Goal: Transaction & Acquisition: Purchase product/service

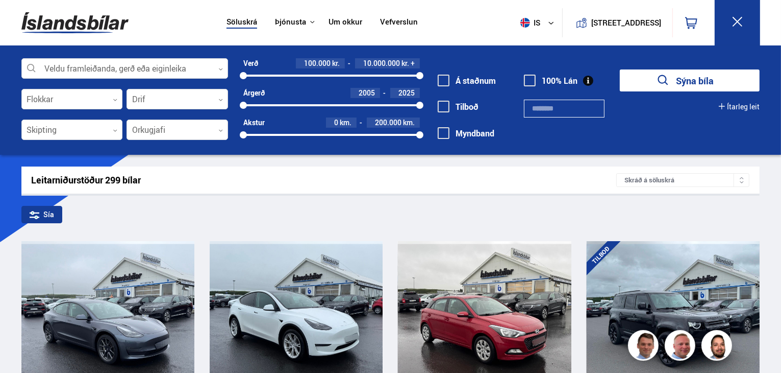
click at [730, 103] on button "Ítarleg leit" at bounding box center [739, 107] width 41 height 8
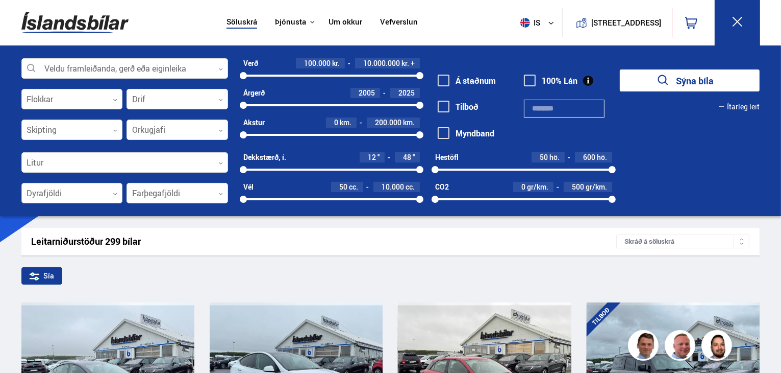
click at [114, 189] on div at bounding box center [72, 193] width 102 height 20
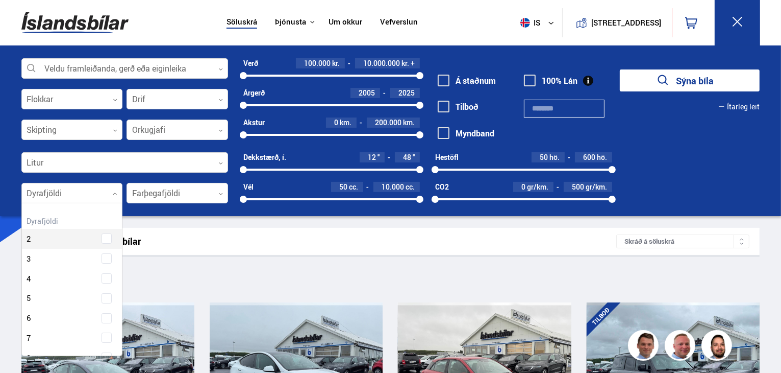
scroll to position [152, 98]
click at [114, 189] on div at bounding box center [72, 193] width 102 height 20
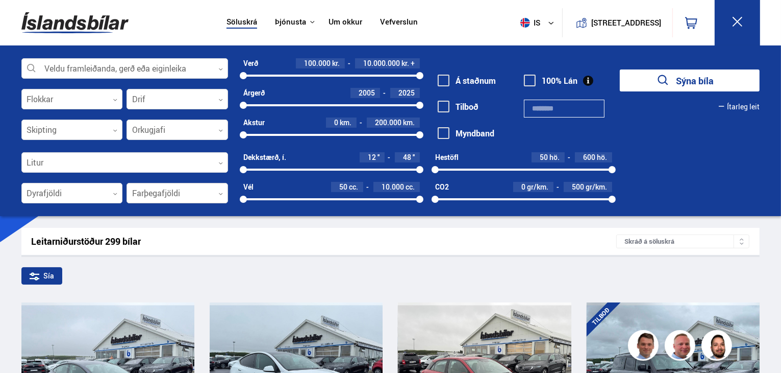
click at [160, 191] on div at bounding box center [178, 193] width 102 height 20
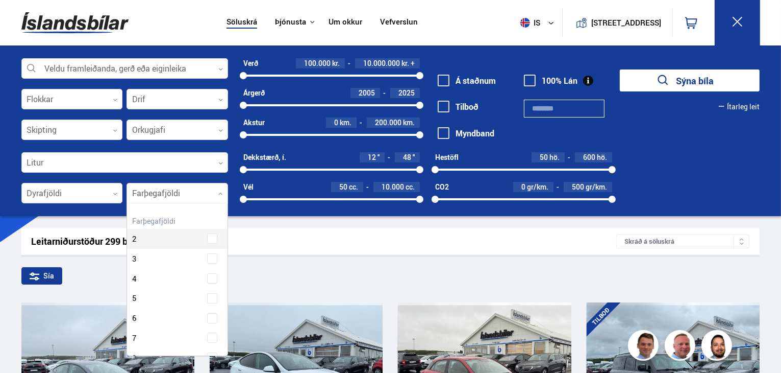
click at [160, 191] on div at bounding box center [178, 193] width 102 height 20
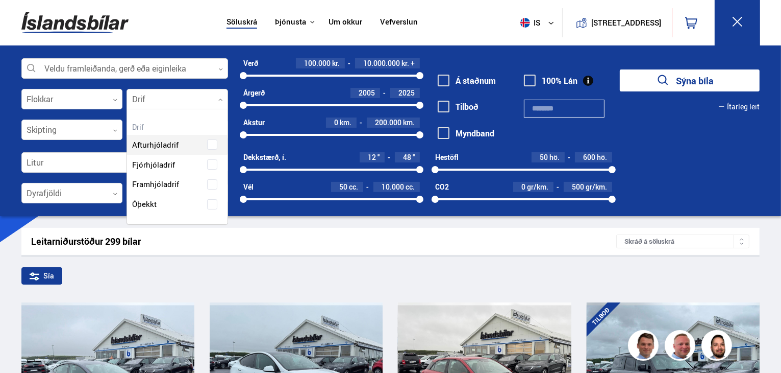
click at [187, 105] on div at bounding box center [178, 99] width 102 height 20
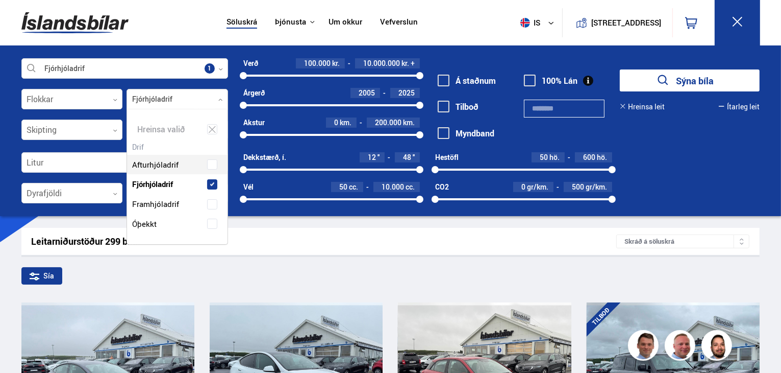
click at [171, 161] on div "Afturhjóladrif Fjórhjóladrif Framhjóladrif Óþekkt" at bounding box center [177, 186] width 101 height 94
click at [171, 161] on span "Afturhjóladrif" at bounding box center [154, 164] width 44 height 15
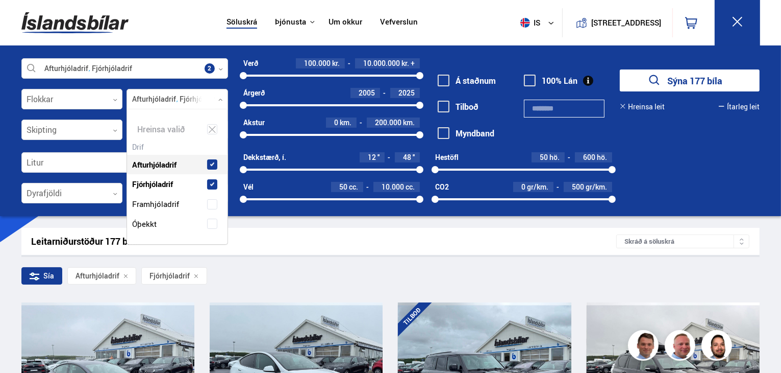
click at [219, 102] on div at bounding box center [178, 99] width 102 height 20
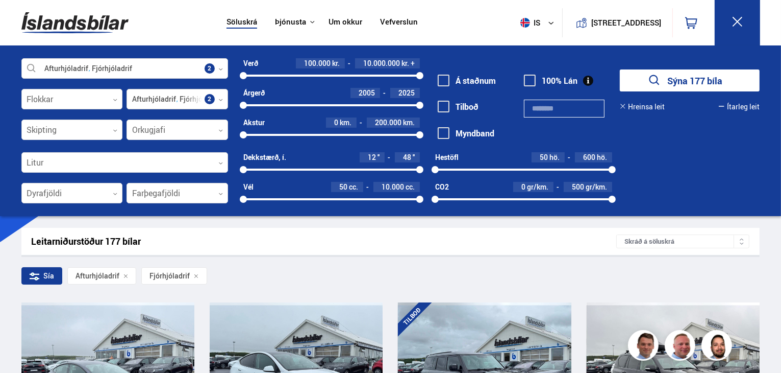
click at [219, 102] on div at bounding box center [178, 99] width 102 height 20
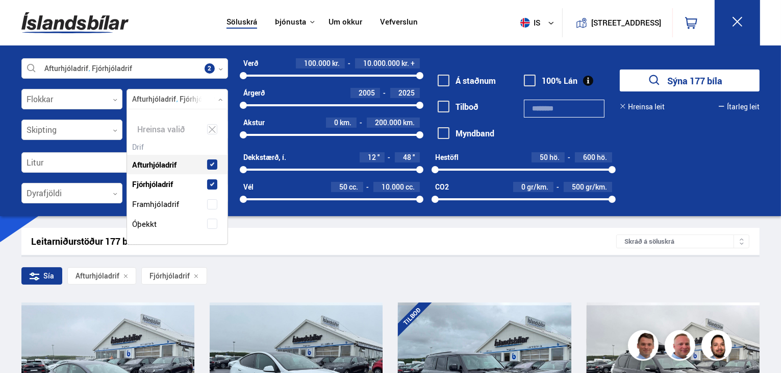
scroll to position [134, 101]
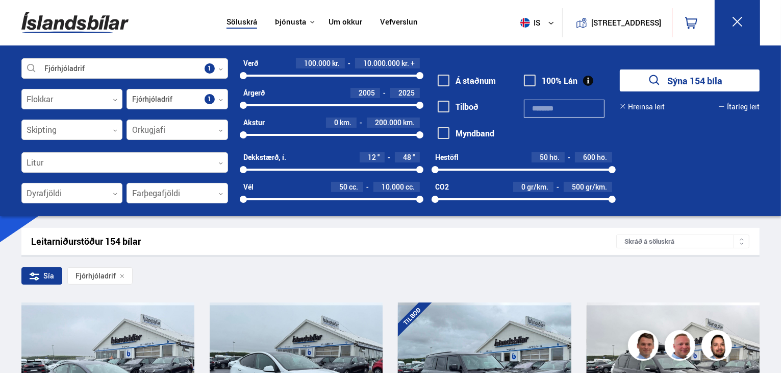
click at [220, 95] on div at bounding box center [178, 99] width 102 height 20
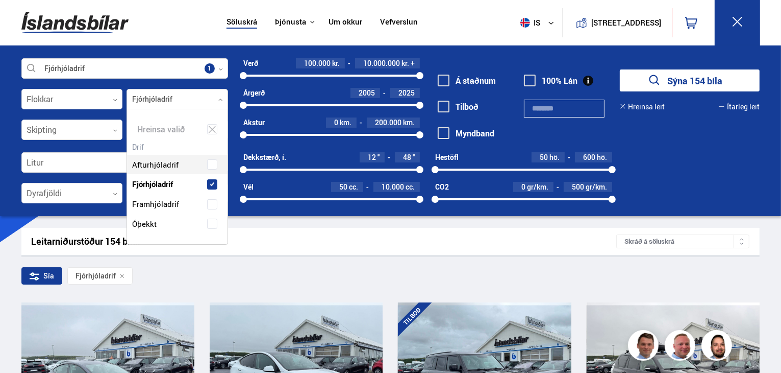
click at [216, 98] on div at bounding box center [178, 99] width 102 height 20
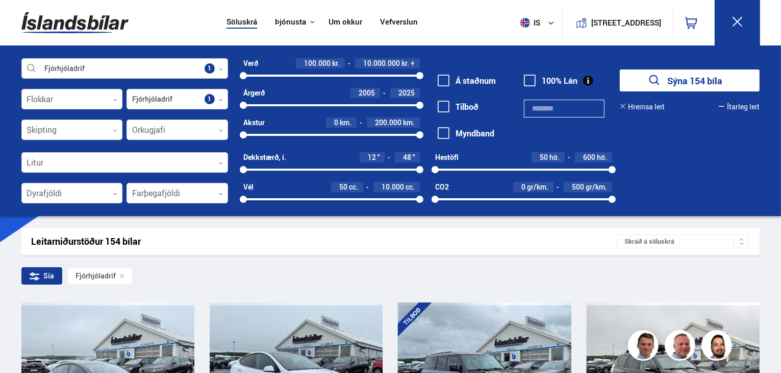
click at [223, 72] on div at bounding box center [124, 69] width 207 height 20
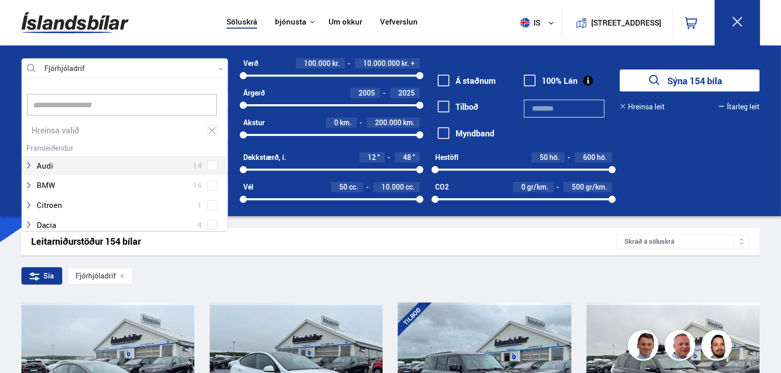
scroll to position [152, 204]
click at [223, 72] on div at bounding box center [124, 69] width 207 height 20
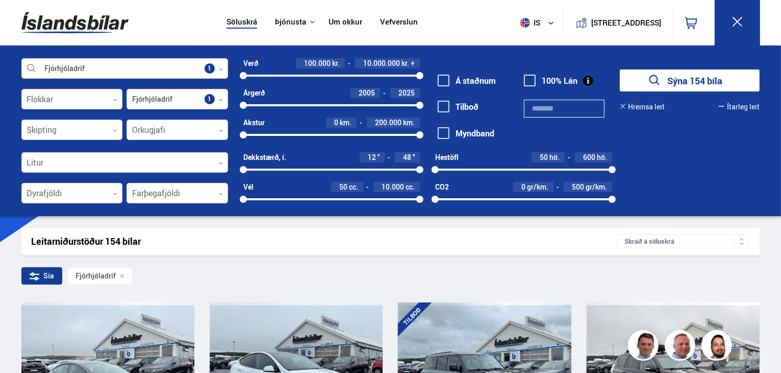
click at [745, 109] on button "Ítarleg leit" at bounding box center [739, 107] width 41 height 8
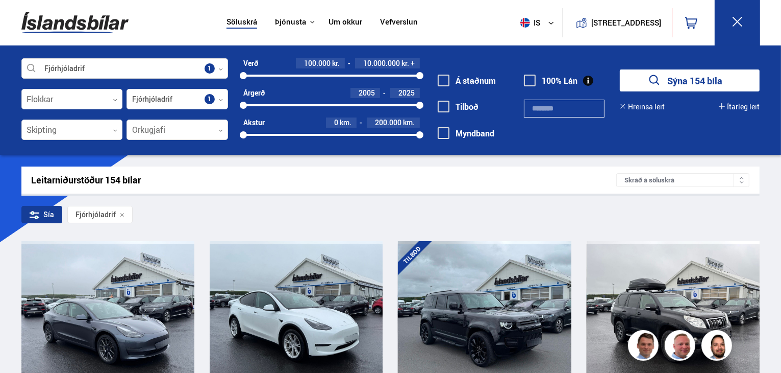
click at [745, 182] on div at bounding box center [742, 180] width 16 height 13
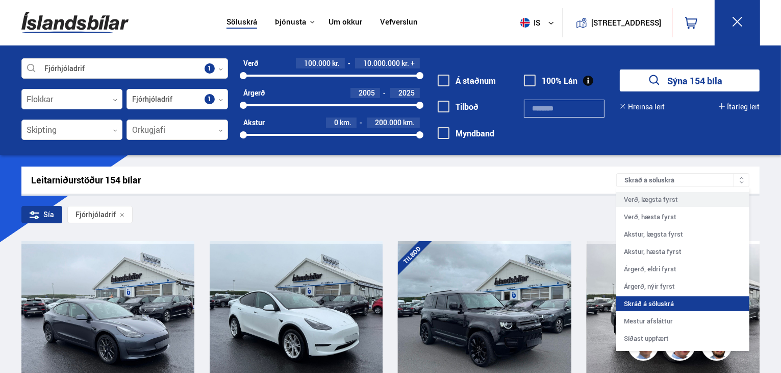
click at [706, 203] on div "Verð, lægsta fyrst" at bounding box center [683, 199] width 133 height 15
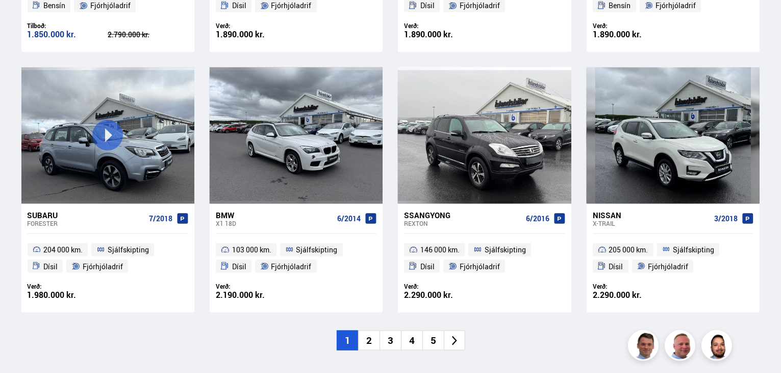
scroll to position [1542, 0]
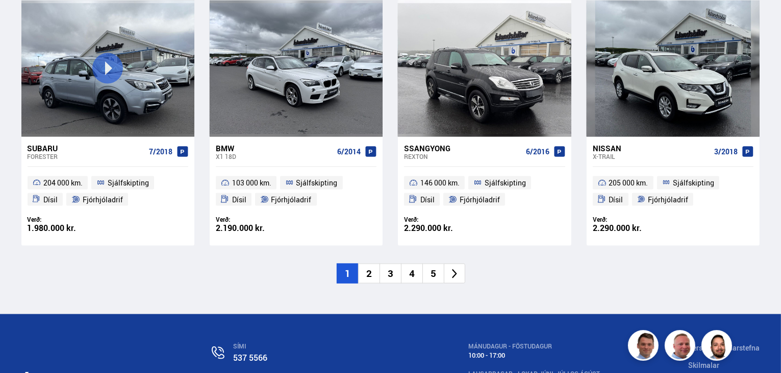
click at [459, 274] on icon at bounding box center [455, 274] width 12 height 12
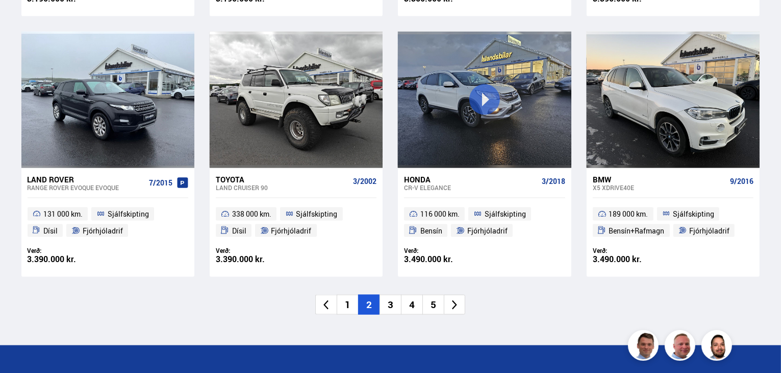
scroll to position [1529, 0]
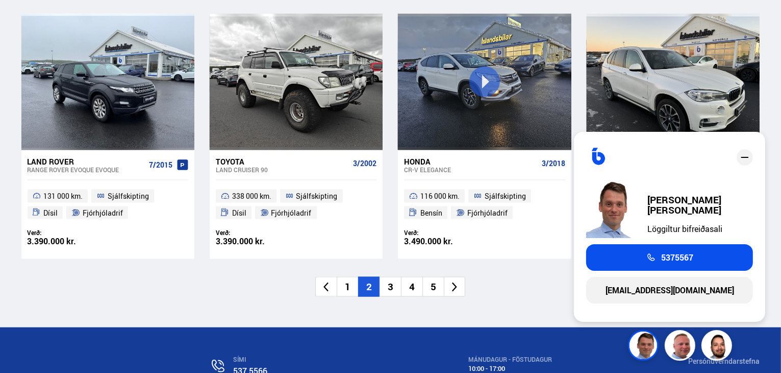
click at [448, 297] on li at bounding box center [454, 287] width 21 height 20
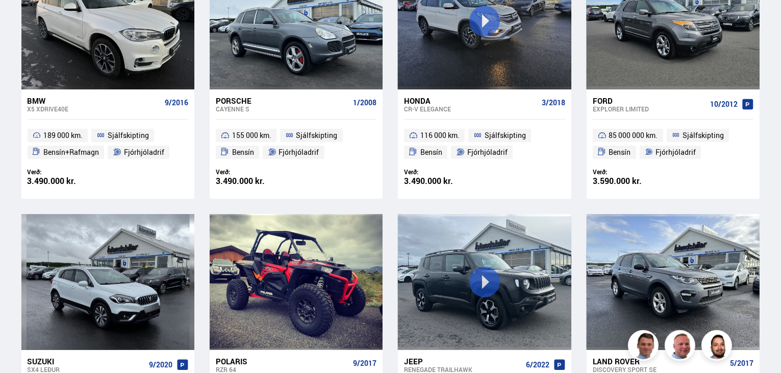
scroll to position [220, 0]
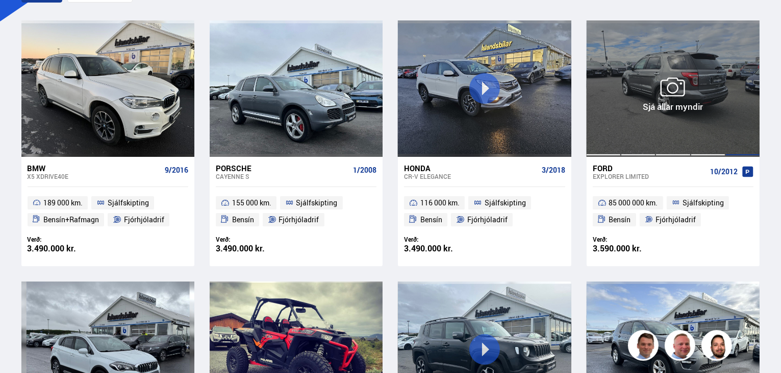
click at [730, 68] on div at bounding box center [743, 88] width 35 height 136
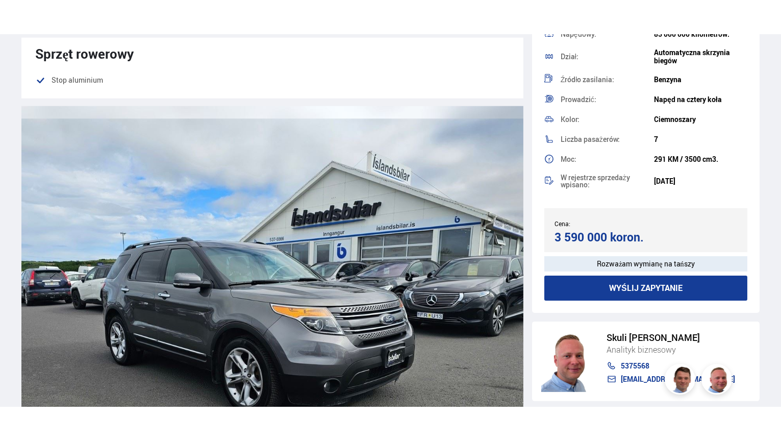
scroll to position [939, 0]
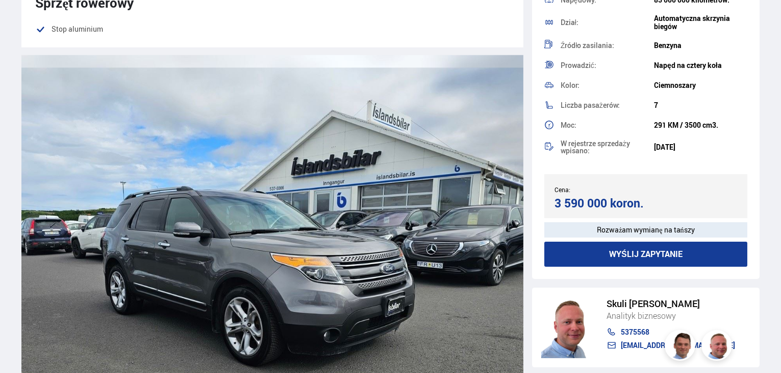
click at [349, 180] on img at bounding box center [272, 256] width 502 height 402
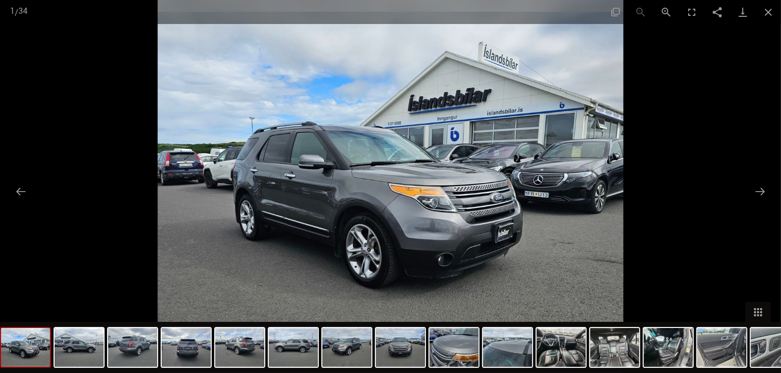
click at [543, 118] on img at bounding box center [391, 186] width 466 height 373
click at [670, 9] on button "Powiększ" at bounding box center [667, 12] width 26 height 24
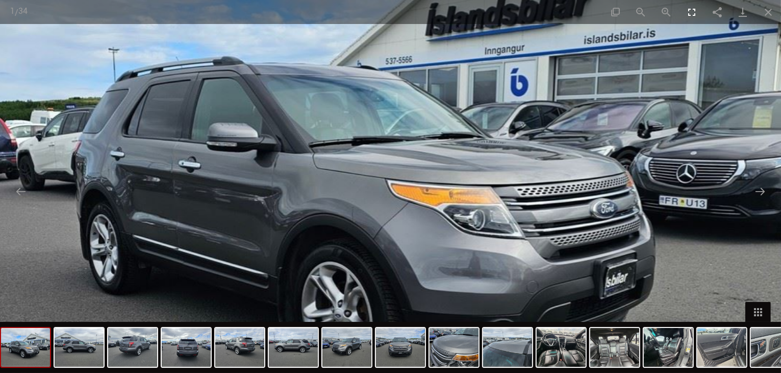
click at [690, 13] on button "Przełącz na pełny ekran" at bounding box center [692, 12] width 26 height 24
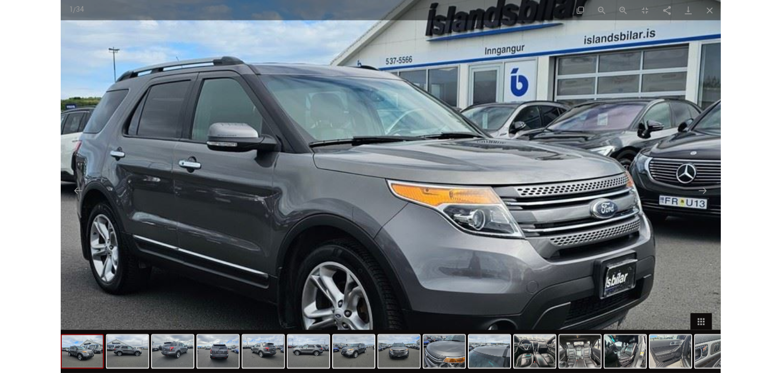
scroll to position [139, 0]
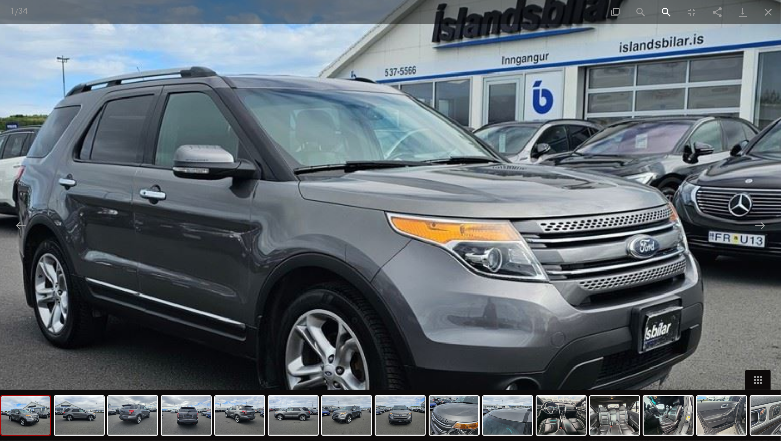
click at [663, 15] on button "Powiększ" at bounding box center [667, 12] width 26 height 24
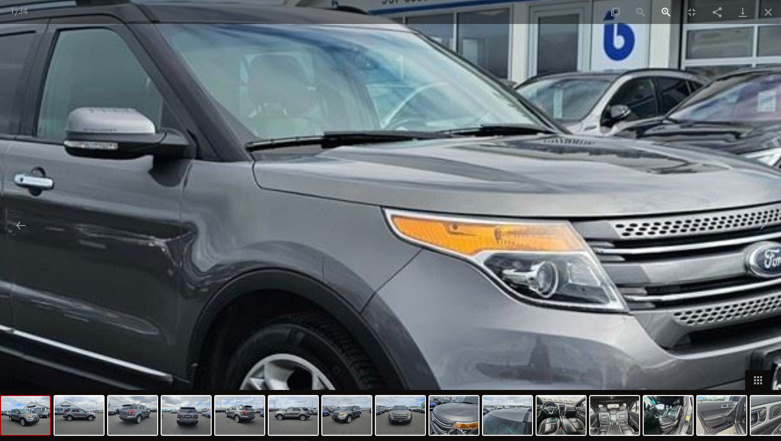
click at [663, 15] on button "Powiększ" at bounding box center [667, 12] width 26 height 24
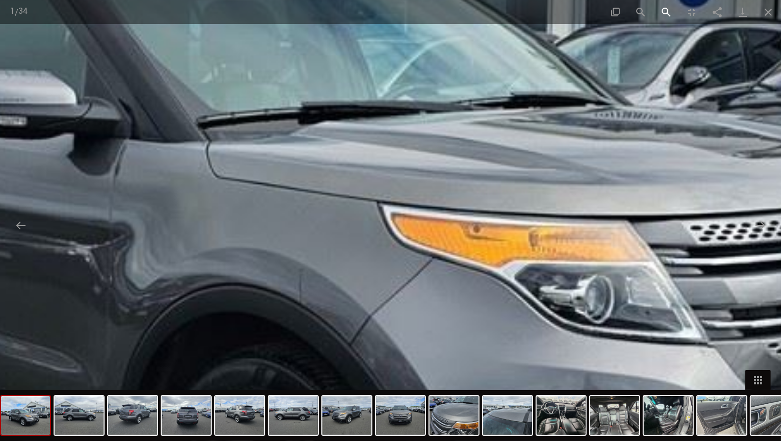
click at [663, 15] on button "Powiększ" at bounding box center [667, 12] width 26 height 24
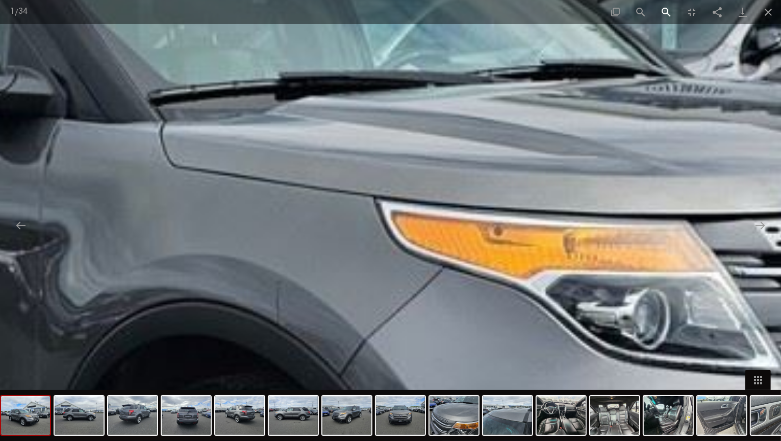
click at [663, 15] on button "Powiększ" at bounding box center [667, 12] width 26 height 24
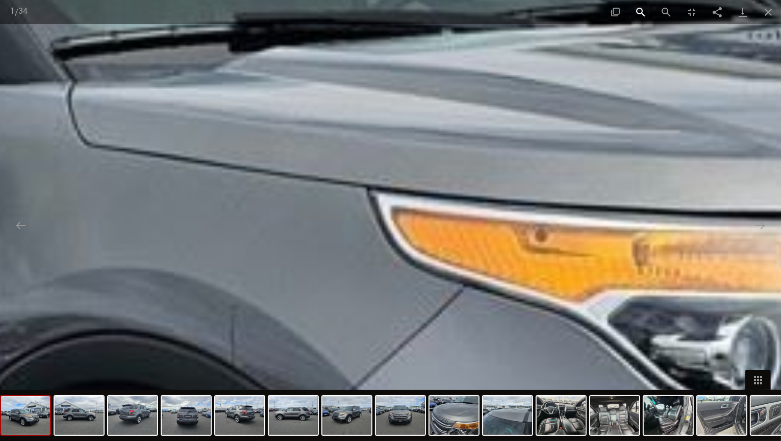
click at [637, 15] on button "Oddal" at bounding box center [641, 12] width 26 height 24
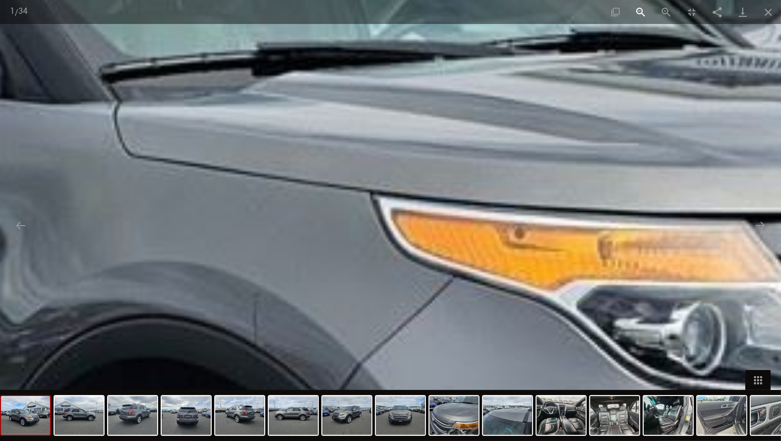
click at [637, 15] on button "Oddal" at bounding box center [641, 12] width 26 height 24
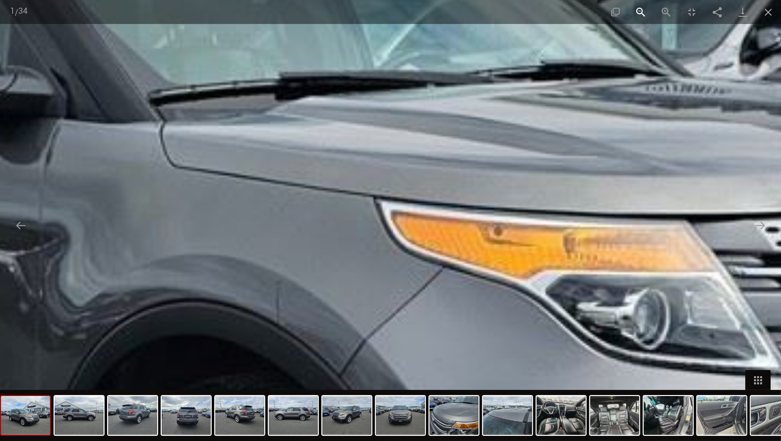
click at [637, 15] on button "Oddal" at bounding box center [641, 12] width 26 height 24
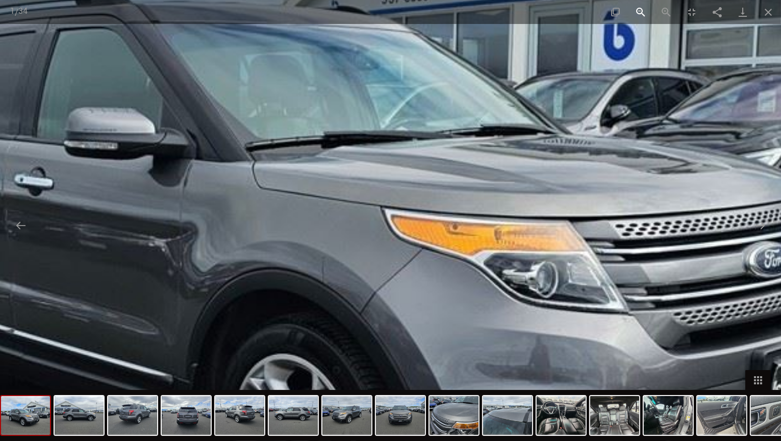
click at [637, 15] on button "Oddal" at bounding box center [641, 12] width 26 height 24
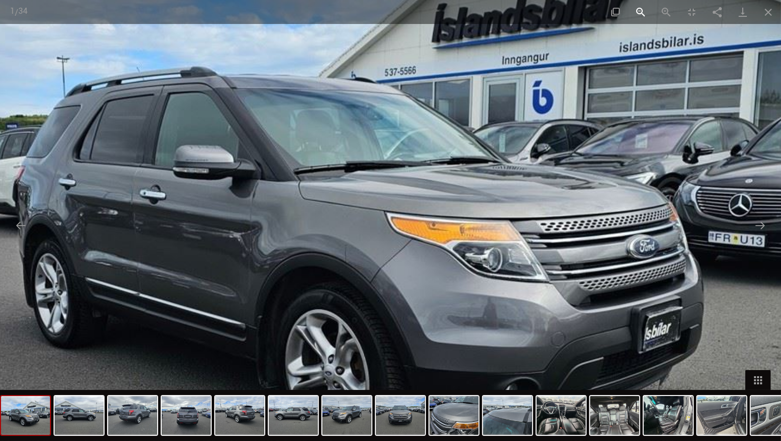
click at [637, 15] on button "Oddal" at bounding box center [641, 12] width 26 height 24
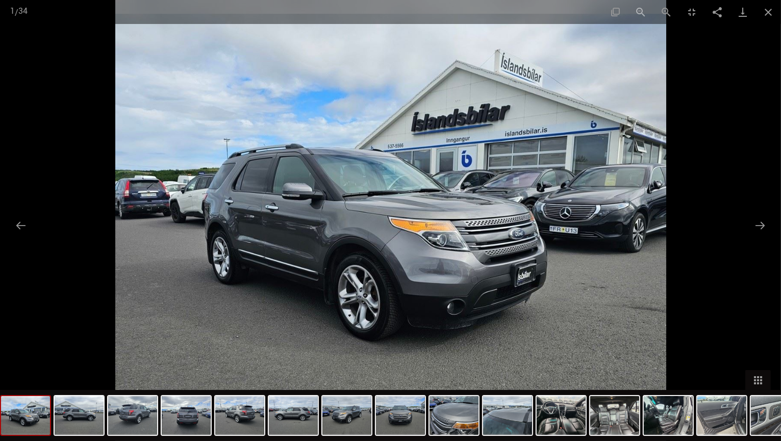
click at [637, 15] on div "Facebook Świergot Google Plus Pinterest 1 / 34" at bounding box center [390, 12] width 781 height 24
click at [668, 14] on button "Powiększ" at bounding box center [667, 12] width 26 height 24
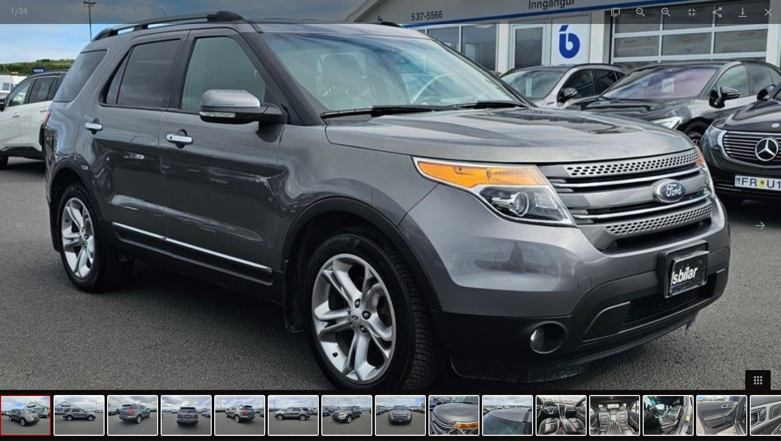
drag, startPoint x: 688, startPoint y: 231, endPoint x: 721, endPoint y: 184, distance: 57.2
click at [721, 184] on img at bounding box center [417, 165] width 1102 height 882
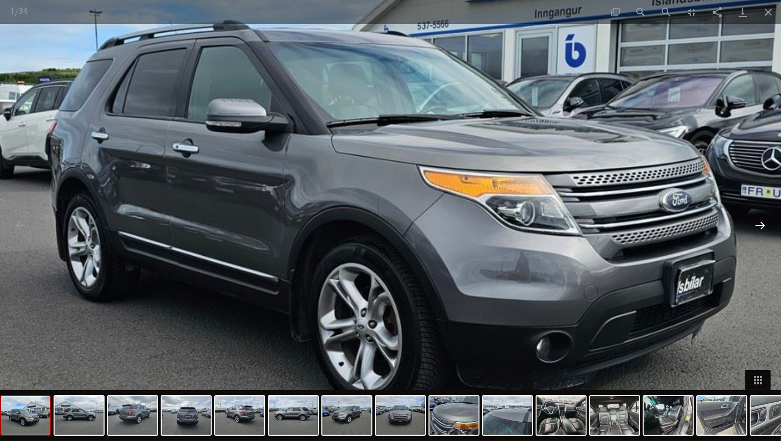
click at [760, 233] on button "Następny slajd" at bounding box center [760, 225] width 21 height 20
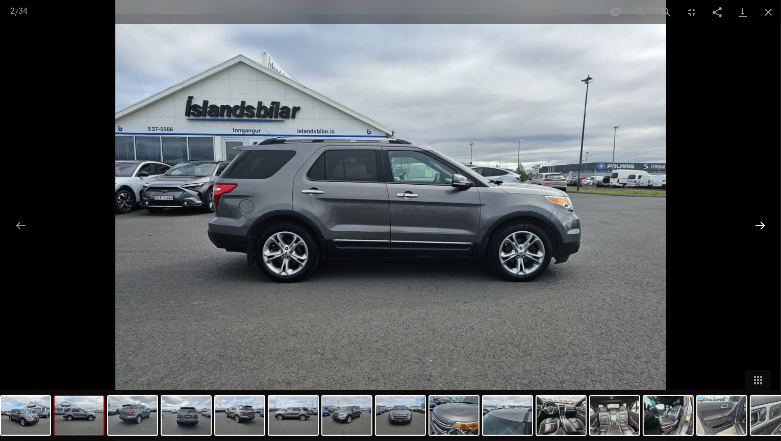
click at [760, 233] on button "Następny slajd" at bounding box center [760, 225] width 21 height 20
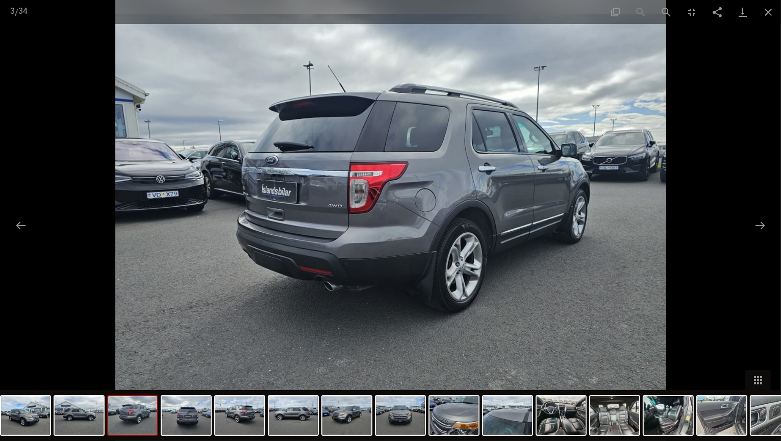
click at [609, 282] on img at bounding box center [390, 220] width 551 height 441
click at [663, 12] on button "Powiększ" at bounding box center [667, 12] width 26 height 24
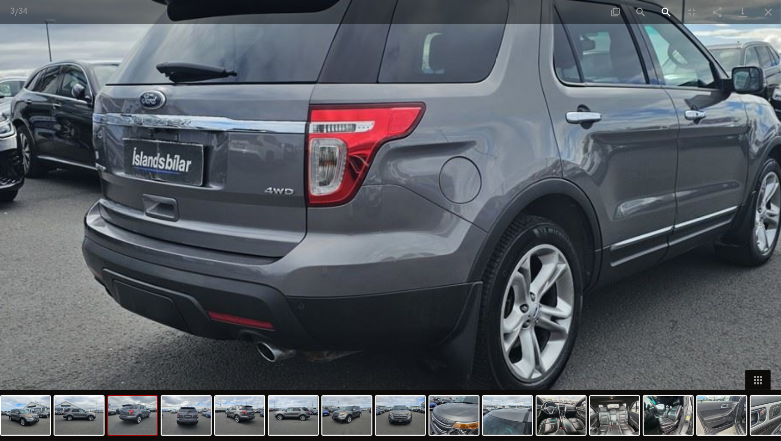
click at [663, 12] on button "Powiększ" at bounding box center [667, 12] width 26 height 24
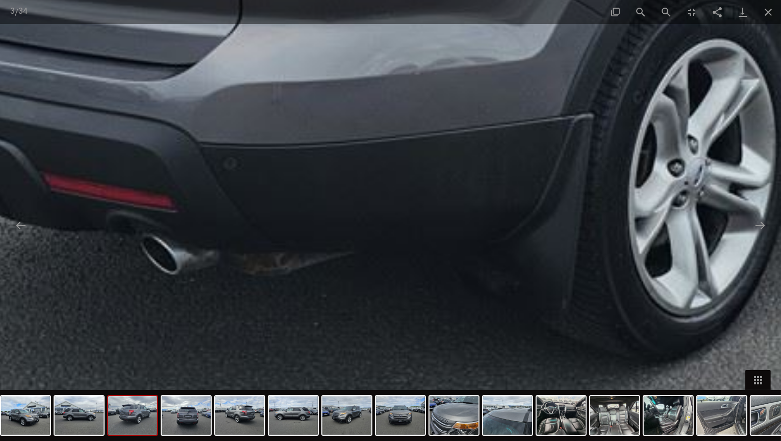
drag, startPoint x: 474, startPoint y: 284, endPoint x: 492, endPoint y: 55, distance: 229.9
drag, startPoint x: 492, startPoint y: 55, endPoint x: 669, endPoint y: 14, distance: 181.7
click at [669, 14] on button "Powiększ" at bounding box center [667, 12] width 26 height 24
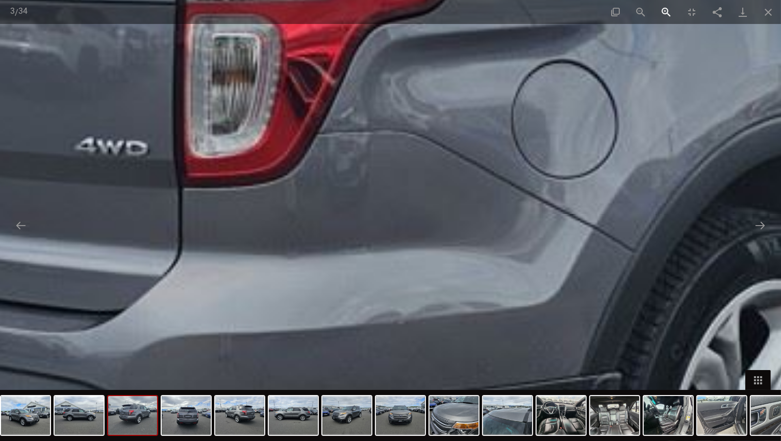
click at [669, 14] on button "Powiększ" at bounding box center [667, 12] width 26 height 24
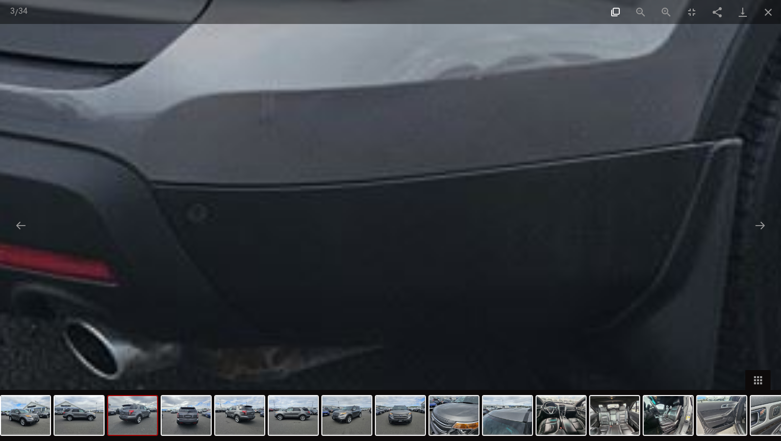
drag, startPoint x: 538, startPoint y: 272, endPoint x: 613, endPoint y: 7, distance: 275.3
click at [613, 7] on div "Facebook Świergot Google Plus Pinterest 3 / 34" at bounding box center [390, 220] width 781 height 441
click at [762, 219] on button "Następny slajd" at bounding box center [760, 225] width 21 height 20
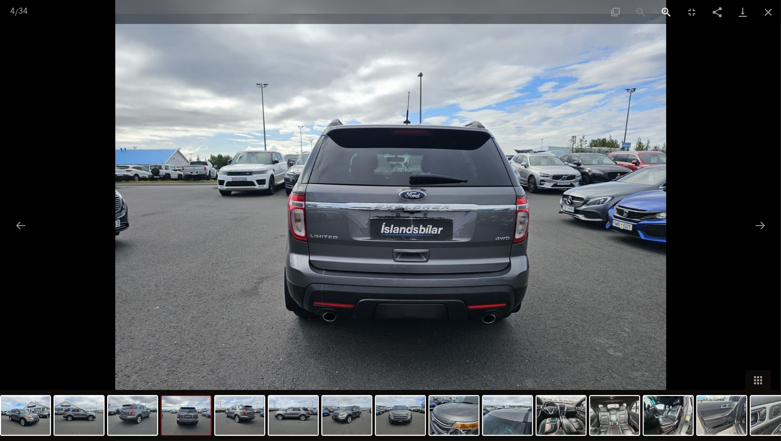
click at [658, 11] on button "Powiększ" at bounding box center [667, 12] width 26 height 24
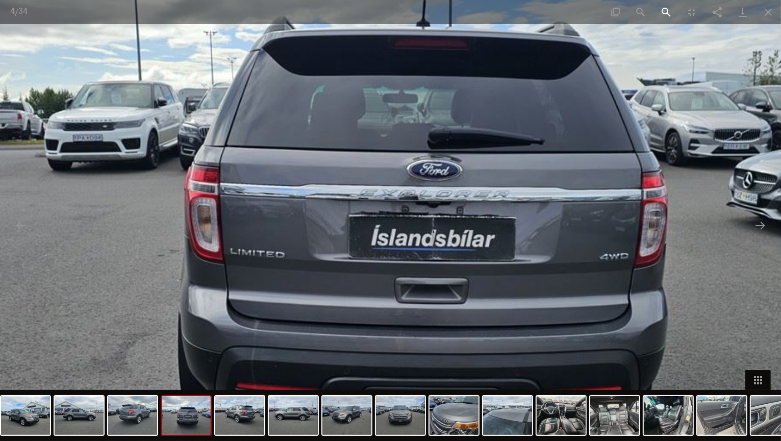
click at [658, 11] on button "Powiększ" at bounding box center [667, 12] width 26 height 24
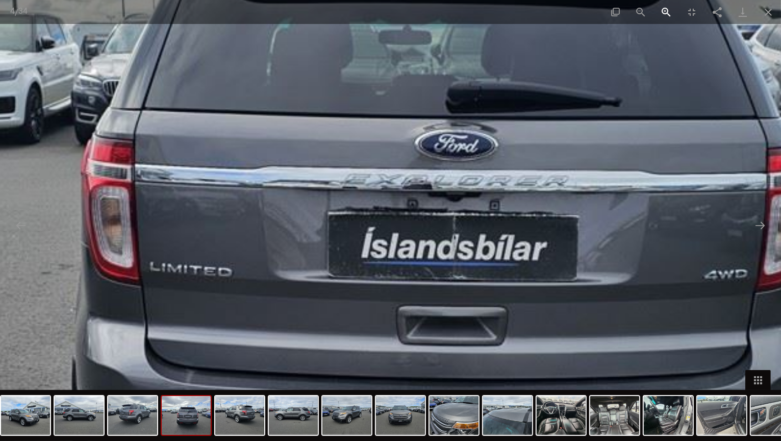
click at [658, 11] on button "Powiększ" at bounding box center [667, 12] width 26 height 24
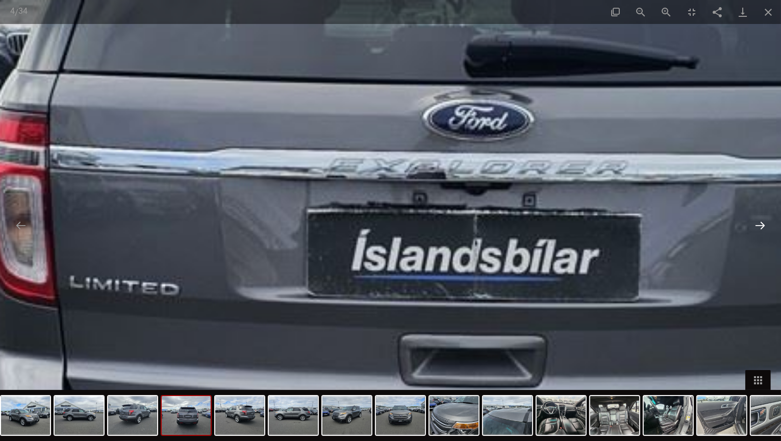
click at [768, 217] on button "Następny slajd" at bounding box center [760, 225] width 21 height 20
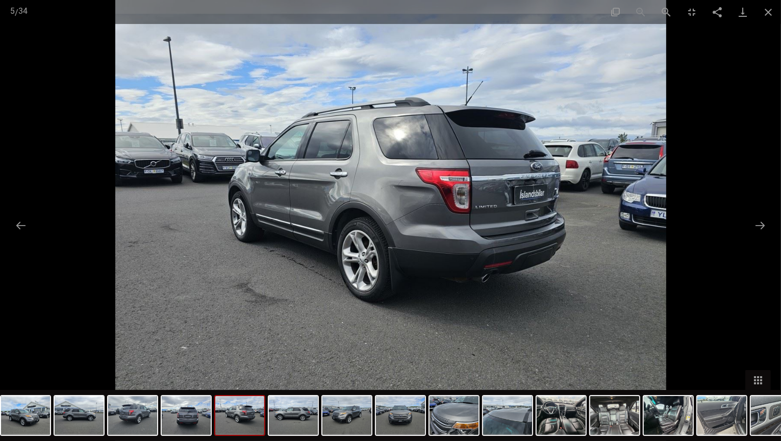
click at [577, 236] on img at bounding box center [390, 220] width 551 height 441
click at [668, 9] on button "Powiększ" at bounding box center [667, 12] width 26 height 24
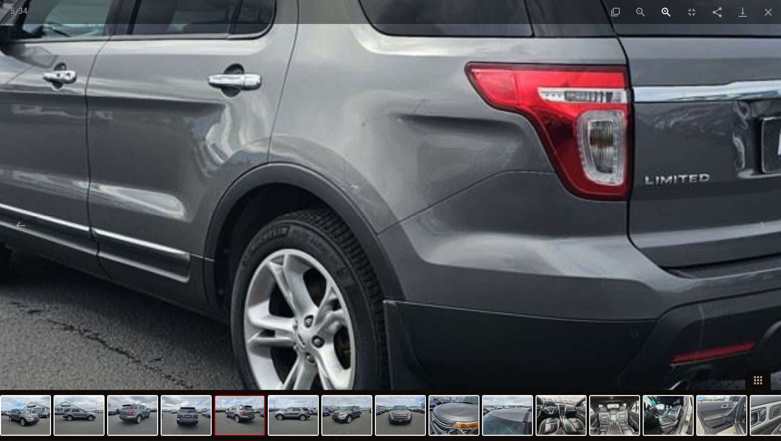
click at [668, 9] on button "Powiększ" at bounding box center [667, 12] width 26 height 24
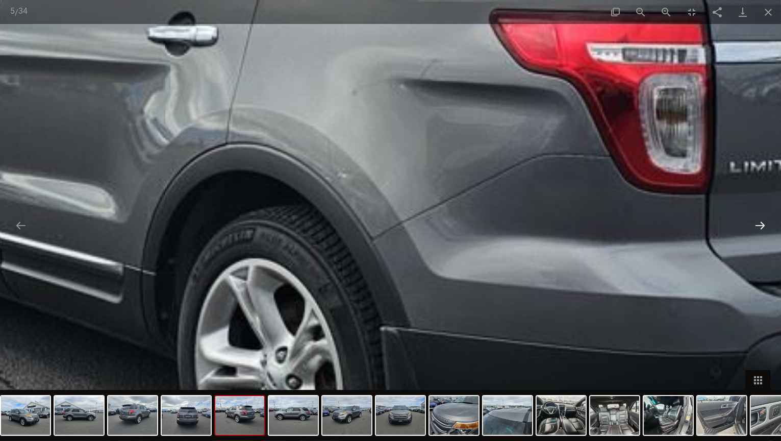
click at [761, 226] on button "Następny slajd" at bounding box center [760, 225] width 21 height 20
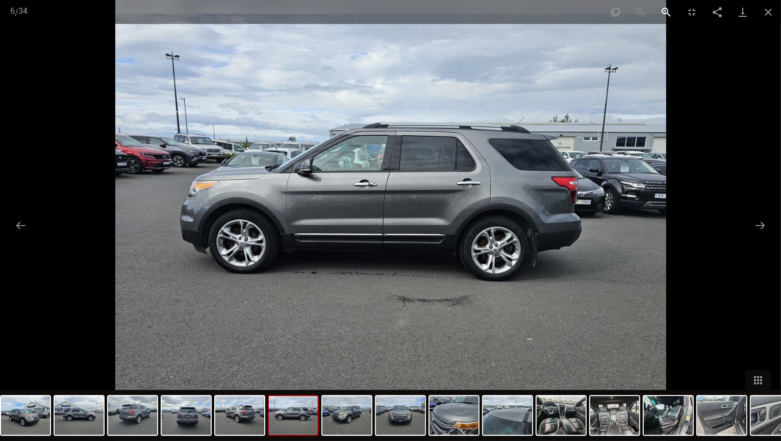
click at [660, 12] on button "Powiększ" at bounding box center [667, 12] width 26 height 24
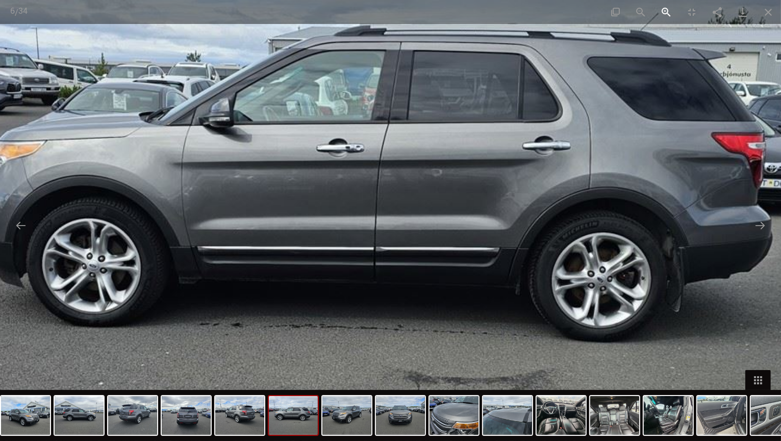
click at [660, 12] on button "Powiększ" at bounding box center [667, 12] width 26 height 24
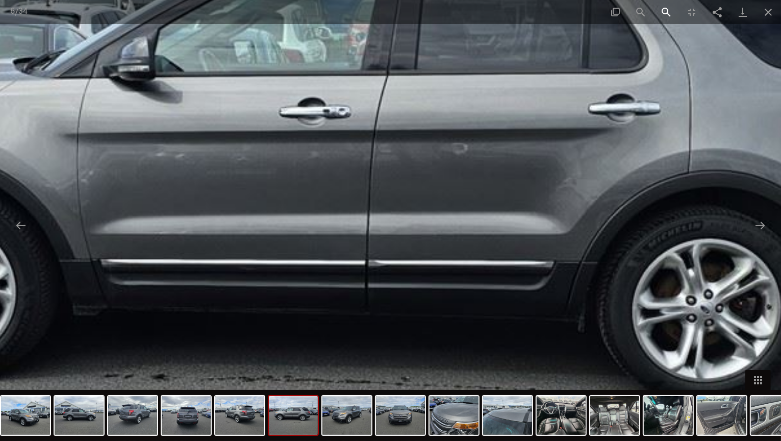
click at [660, 12] on button "Powiększ" at bounding box center [667, 12] width 26 height 24
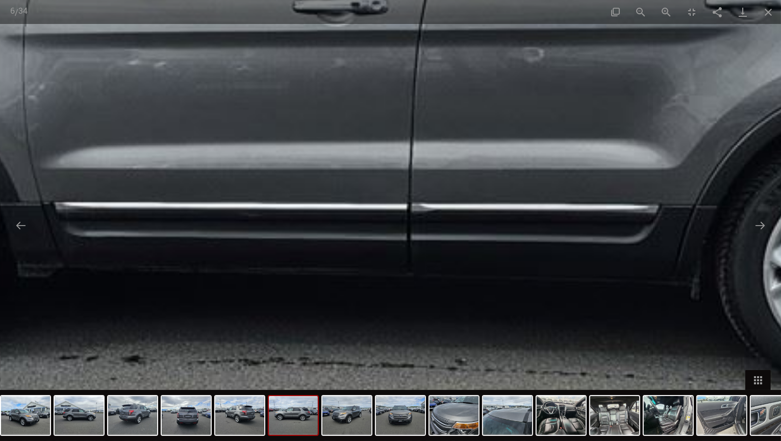
drag, startPoint x: 665, startPoint y: 175, endPoint x: 783, endPoint y: 129, distance: 126.7
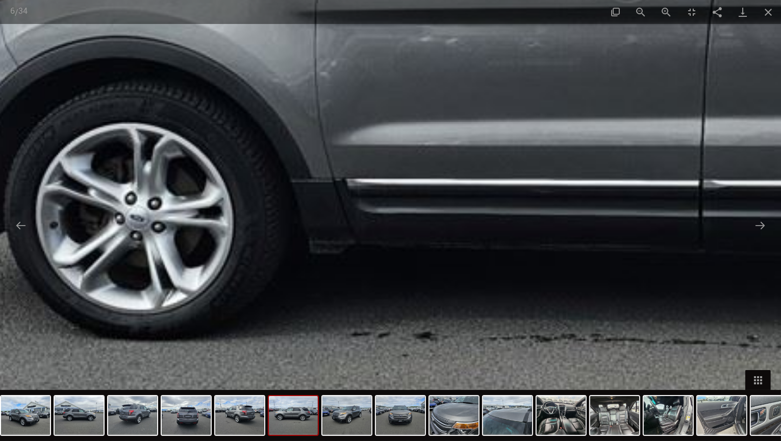
drag, startPoint x: 171, startPoint y: 178, endPoint x: 463, endPoint y: 154, distance: 292.9
click at [463, 154] on img at bounding box center [733, 127] width 2205 height 1764
click at [645, 12] on button "Oddal" at bounding box center [641, 12] width 26 height 24
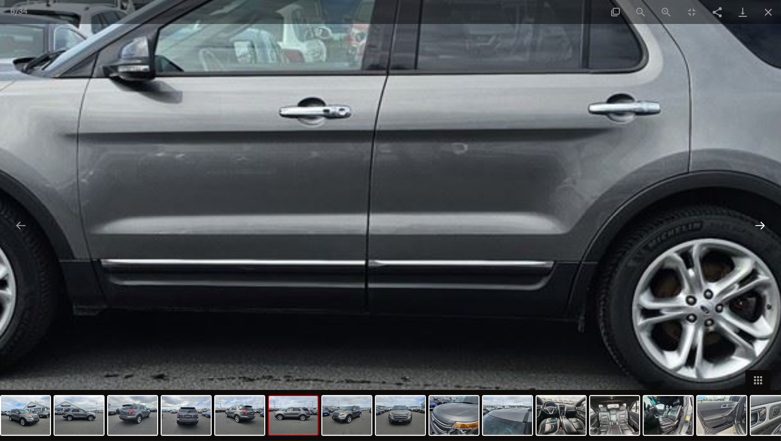
click at [766, 227] on button "Następny slajd" at bounding box center [760, 225] width 21 height 20
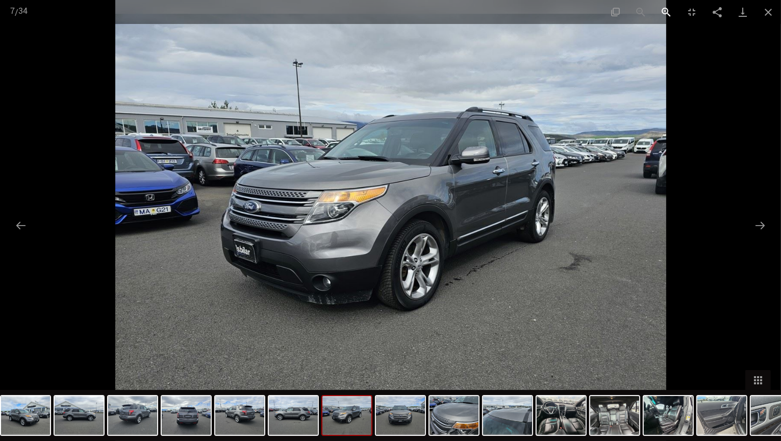
click at [668, 13] on button "Powiększ" at bounding box center [667, 12] width 26 height 24
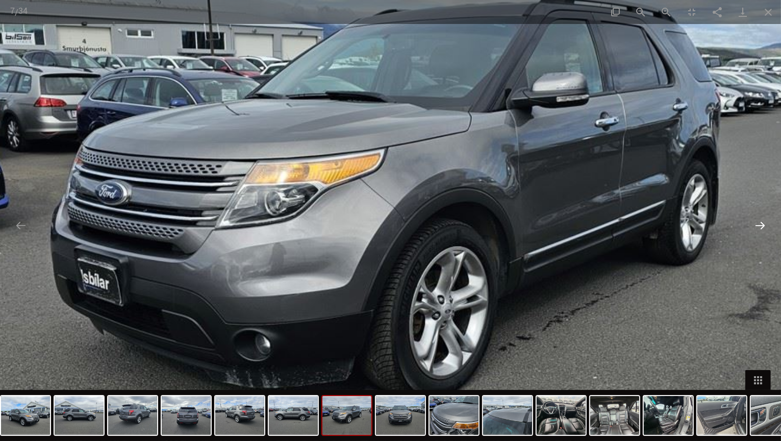
click at [759, 229] on button "Następny slajd" at bounding box center [760, 225] width 21 height 20
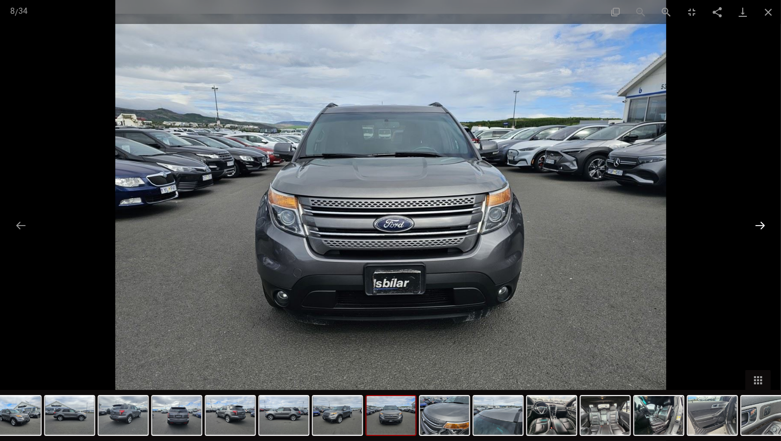
click at [759, 229] on button "Następny slajd" at bounding box center [760, 225] width 21 height 20
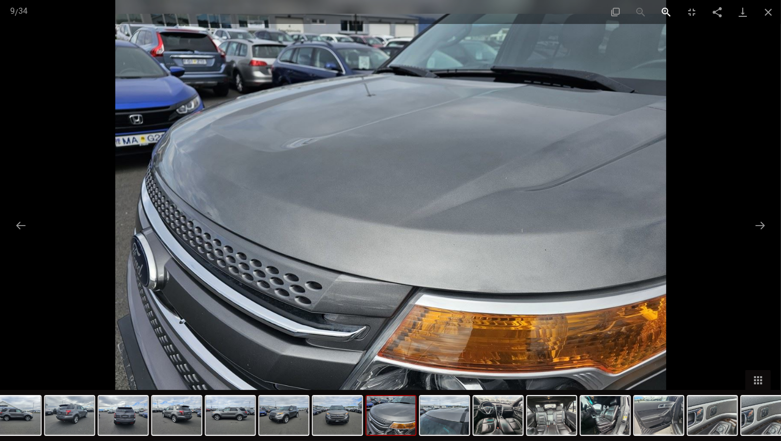
click at [667, 14] on button "Powiększ" at bounding box center [667, 12] width 26 height 24
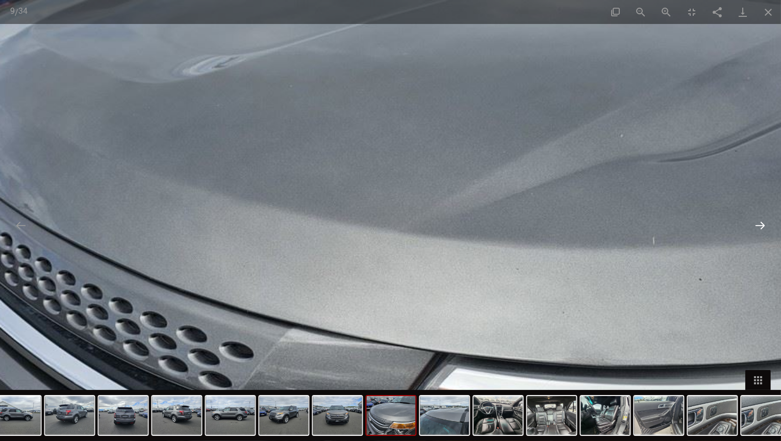
click at [756, 231] on button "Następny slajd" at bounding box center [760, 225] width 21 height 20
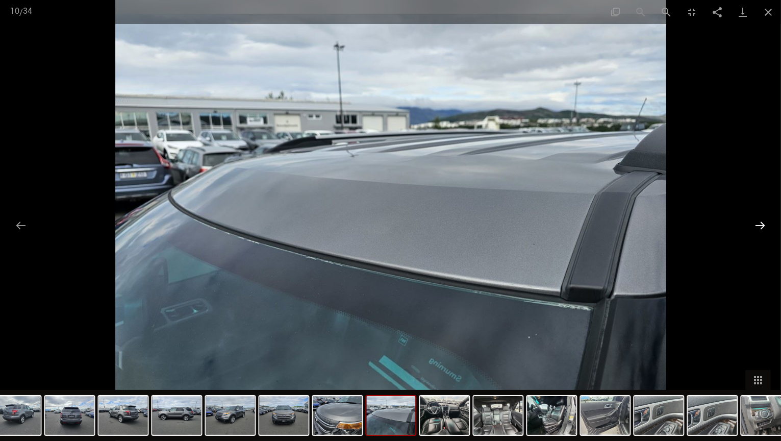
click at [756, 231] on button "Następny slajd" at bounding box center [760, 225] width 21 height 20
click at [670, 8] on button "Powiększ" at bounding box center [667, 12] width 26 height 24
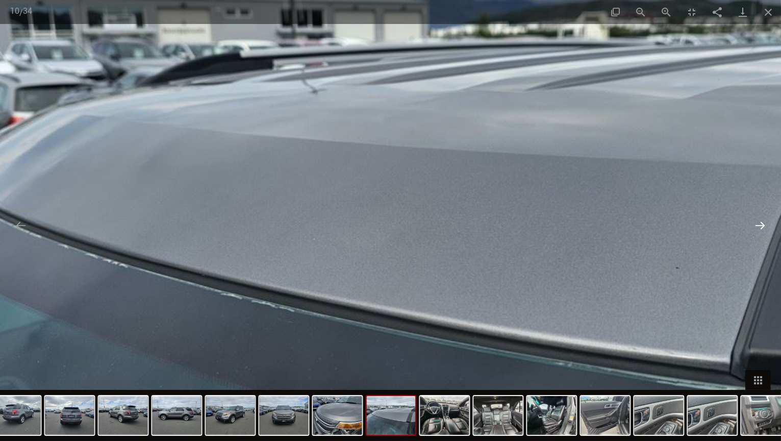
click at [763, 234] on button "Następny slajd" at bounding box center [760, 225] width 21 height 20
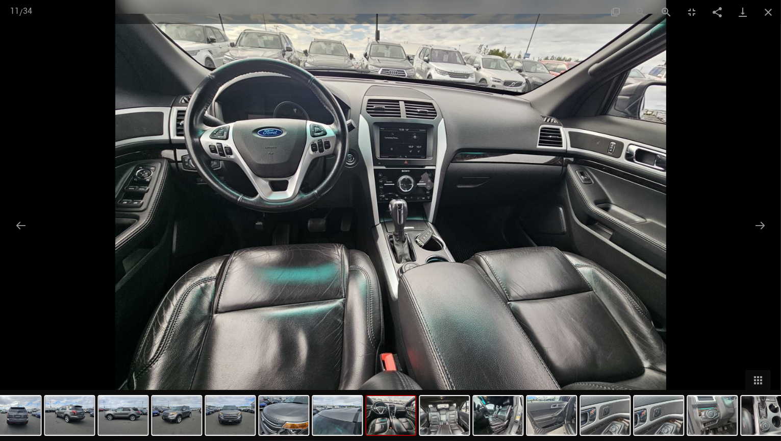
click at [667, 178] on div at bounding box center [390, 220] width 781 height 441
